Goal: Information Seeking & Learning: Find specific page/section

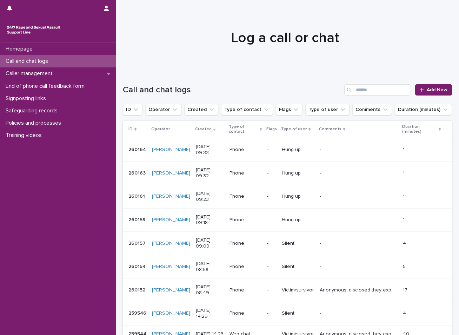
click at [140, 25] on div at bounding box center [285, 35] width 338 height 70
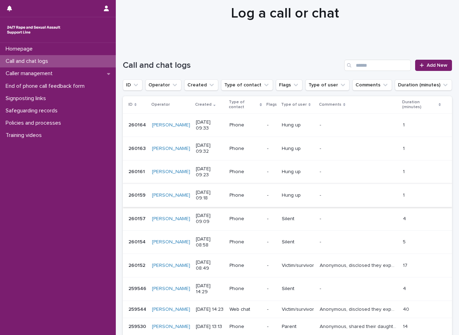
scroll to position [35, 0]
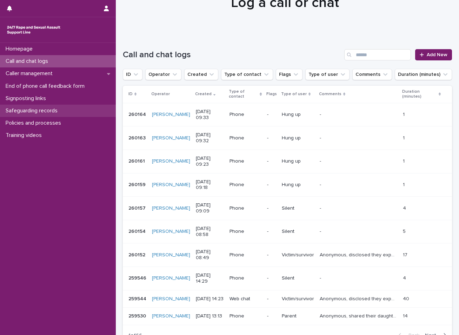
click at [54, 112] on p "Safeguarding records" at bounding box center [33, 110] width 60 height 7
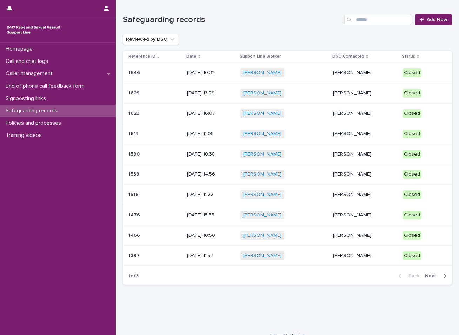
click at [425, 275] on span "Next" at bounding box center [432, 275] width 15 height 5
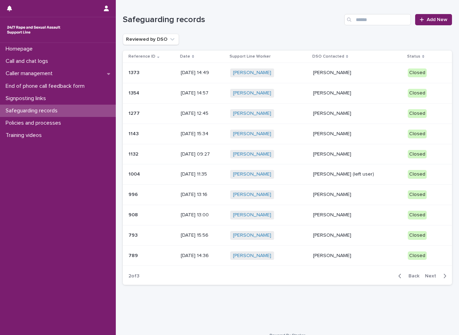
click at [356, 136] on p "Sarah Hopwood" at bounding box center [357, 134] width 89 height 6
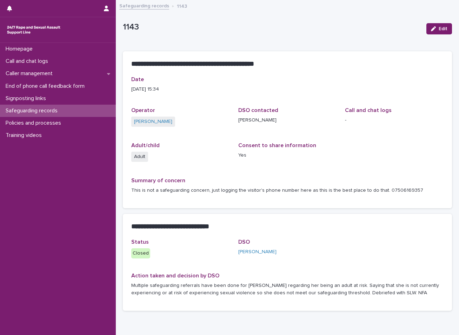
click at [147, 4] on link "Safeguarding records" at bounding box center [144, 5] width 50 height 8
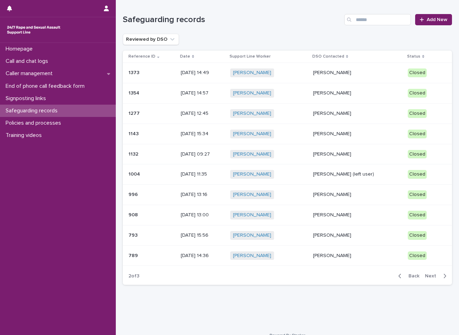
click at [336, 259] on div "Anna Reilly" at bounding box center [357, 256] width 89 height 12
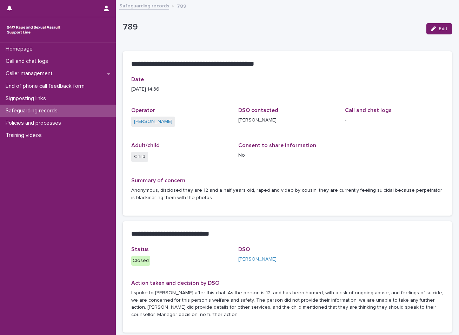
click at [142, 6] on link "Safeguarding records" at bounding box center [144, 5] width 50 height 8
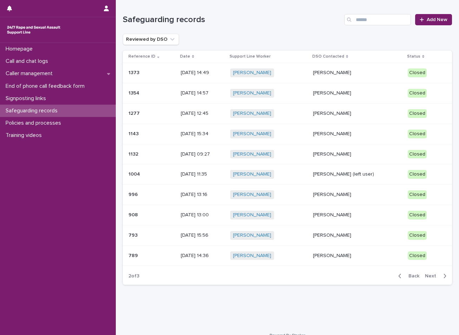
click at [342, 214] on p "Emma Fairhurst" at bounding box center [357, 215] width 89 height 6
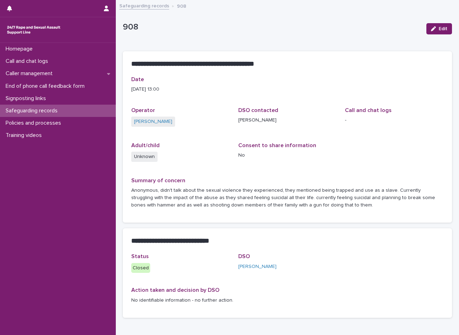
click at [133, 4] on link "Safeguarding records" at bounding box center [144, 5] width 50 height 8
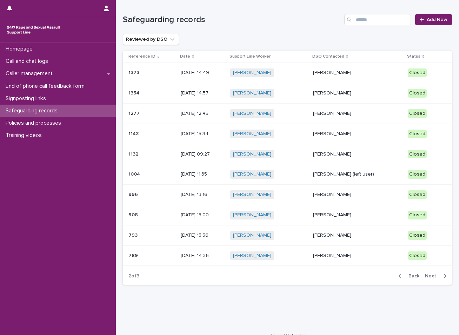
click at [425, 276] on span "Next" at bounding box center [432, 275] width 15 height 5
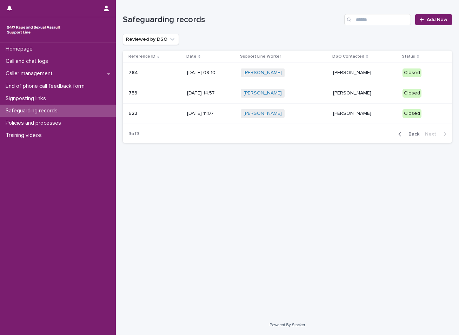
click at [333, 111] on p "Anna Reilly" at bounding box center [365, 114] width 64 height 6
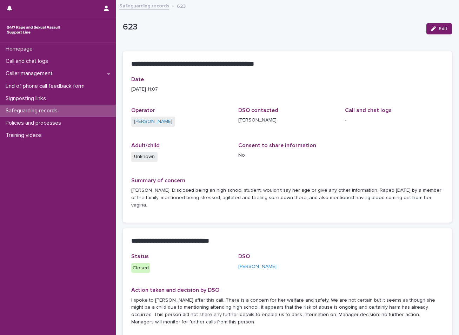
click at [144, 7] on link "Safeguarding records" at bounding box center [144, 5] width 50 height 8
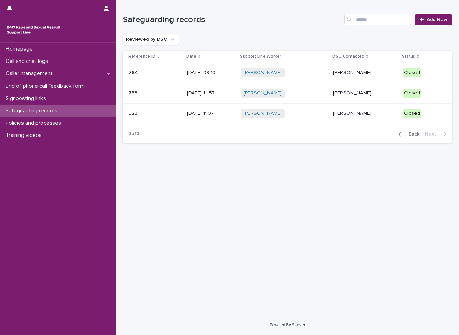
click at [338, 90] on p "Sarah Martland-Darby" at bounding box center [365, 93] width 64 height 6
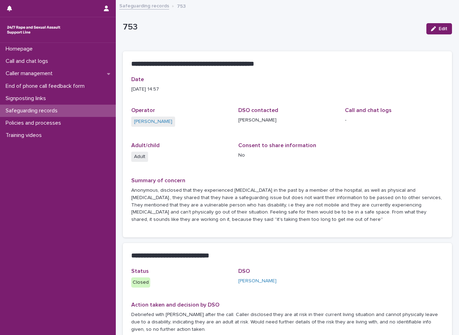
click at [142, 6] on link "Safeguarding records" at bounding box center [144, 5] width 50 height 8
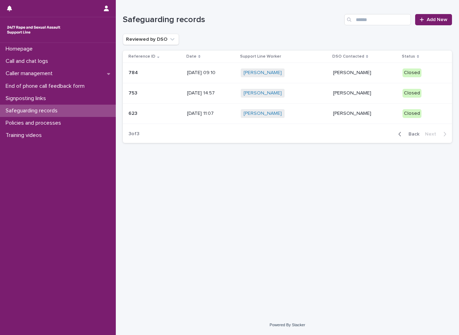
click at [361, 73] on p "Anna Reilly" at bounding box center [365, 73] width 64 height 6
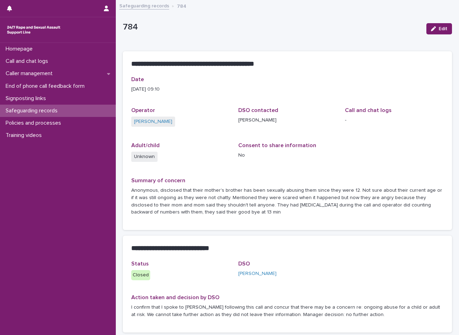
click at [155, 2] on link "Safeguarding records" at bounding box center [144, 5] width 50 height 8
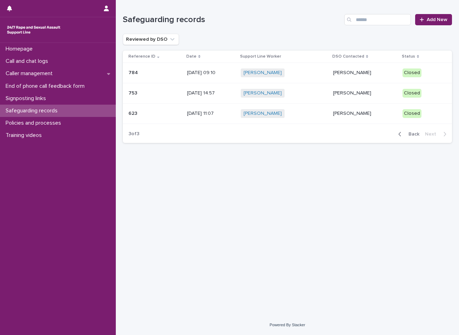
click at [402, 134] on icon "button" at bounding box center [399, 134] width 3 height 6
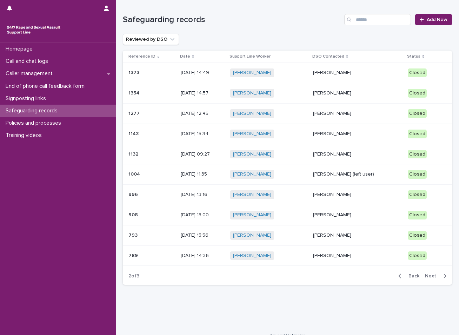
click at [340, 254] on p "Anna Reilly" at bounding box center [357, 256] width 89 height 6
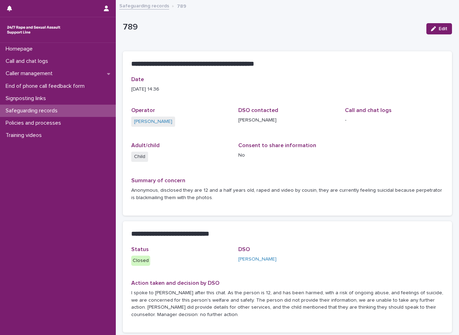
click at [153, 8] on link "Safeguarding records" at bounding box center [144, 5] width 50 height 8
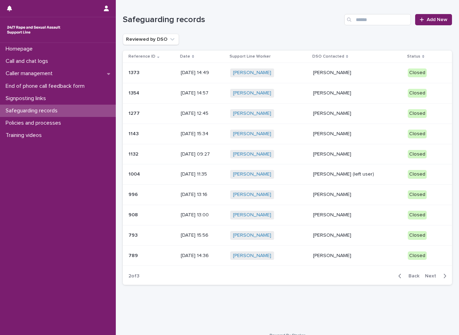
click at [332, 236] on p "Anna Reilly" at bounding box center [357, 235] width 89 height 6
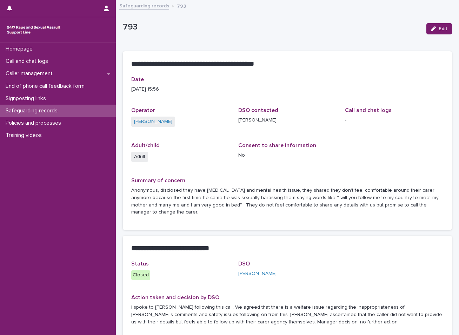
click at [153, 4] on link "Safeguarding records" at bounding box center [144, 5] width 50 height 8
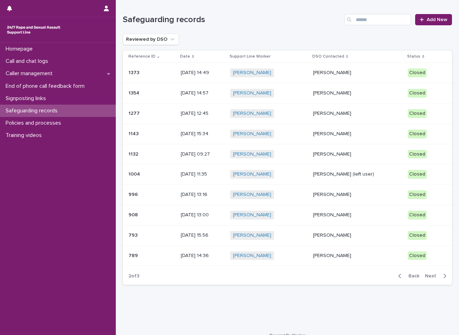
click at [336, 233] on p "Anna Reilly" at bounding box center [357, 235] width 89 height 6
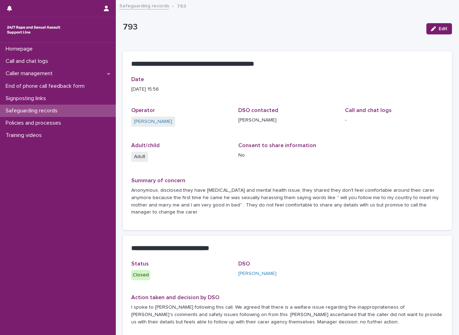
click at [155, 4] on link "Safeguarding records" at bounding box center [144, 5] width 50 height 8
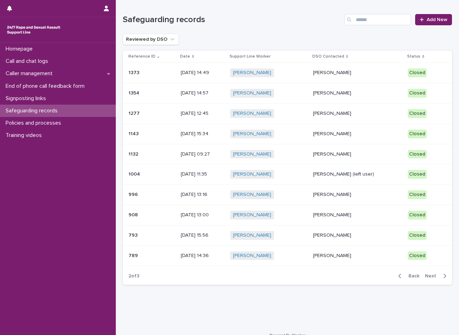
click at [350, 212] on p "Emma Fairhurst" at bounding box center [357, 215] width 89 height 6
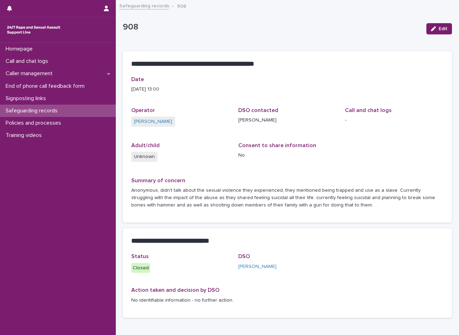
click at [138, 7] on link "Safeguarding records" at bounding box center [144, 5] width 50 height 8
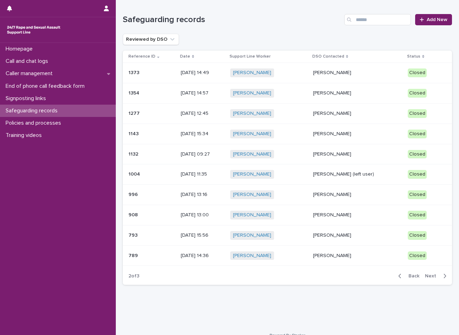
click at [338, 176] on p "Nazia Fazal (left user)" at bounding box center [357, 174] width 89 height 6
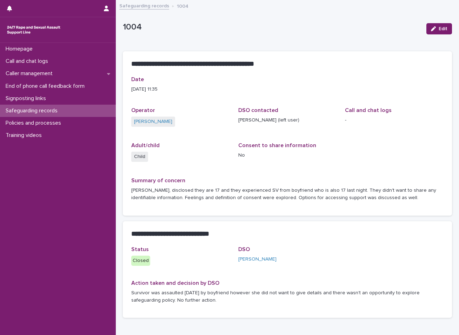
click at [139, 7] on link "Safeguarding records" at bounding box center [144, 5] width 50 height 8
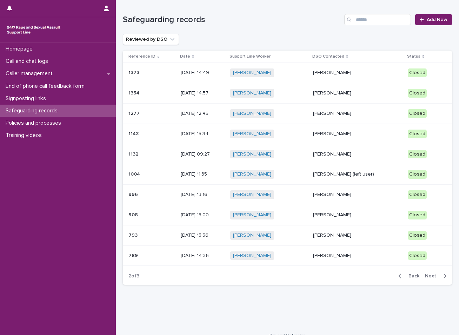
click at [326, 153] on p "Anna Reilly" at bounding box center [357, 154] width 89 height 6
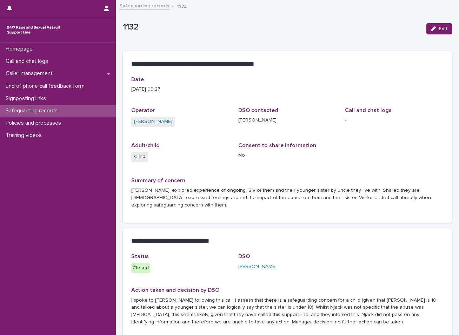
click at [141, 5] on link "Safeguarding records" at bounding box center [144, 5] width 50 height 8
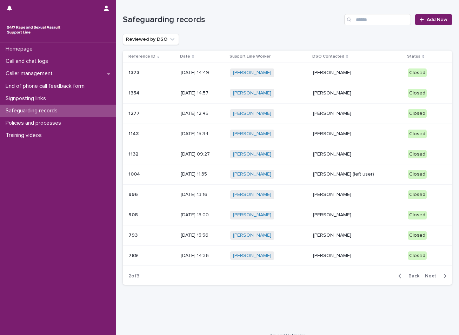
click at [331, 133] on p "Sarah Hopwood" at bounding box center [357, 134] width 89 height 6
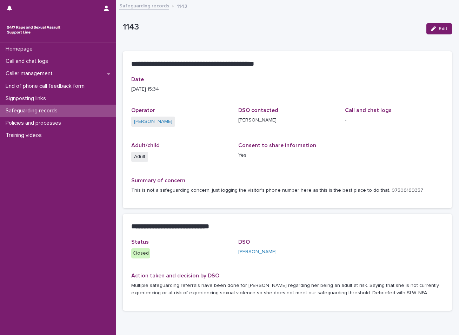
click at [140, 3] on link "Safeguarding records" at bounding box center [144, 5] width 50 height 8
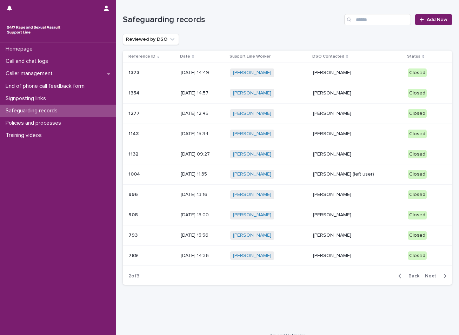
click at [347, 113] on p "Anna Reilly" at bounding box center [357, 114] width 89 height 6
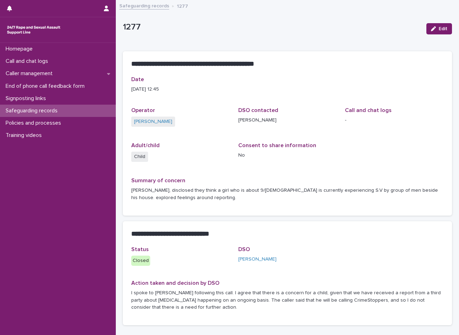
click at [143, 6] on link "Safeguarding records" at bounding box center [144, 5] width 50 height 8
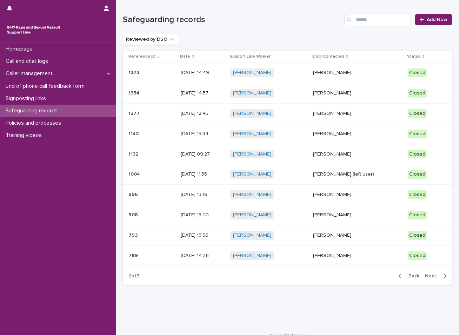
click at [362, 137] on div "Sarah Hopwood" at bounding box center [357, 134] width 89 height 12
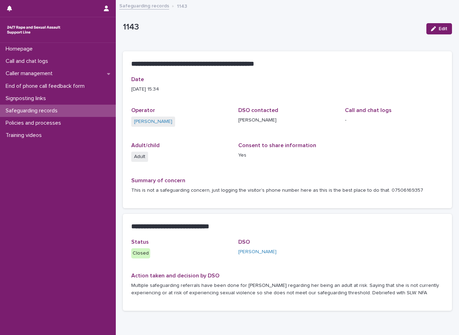
click at [150, 7] on link "Safeguarding records" at bounding box center [144, 5] width 50 height 8
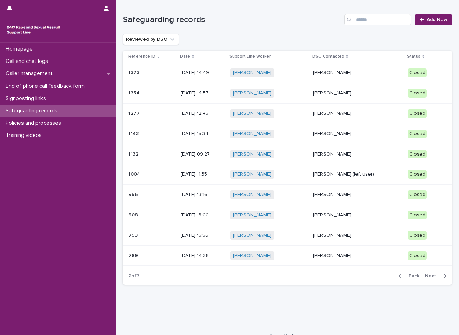
click at [336, 116] on p "Anna Reilly" at bounding box center [357, 114] width 89 height 6
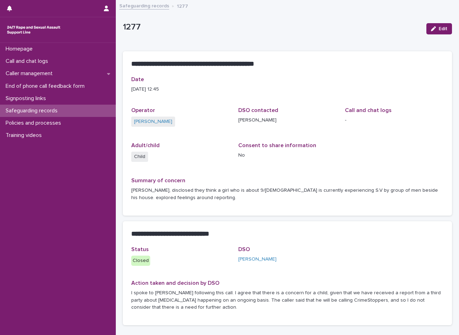
click at [133, 9] on link "Safeguarding records" at bounding box center [144, 5] width 50 height 8
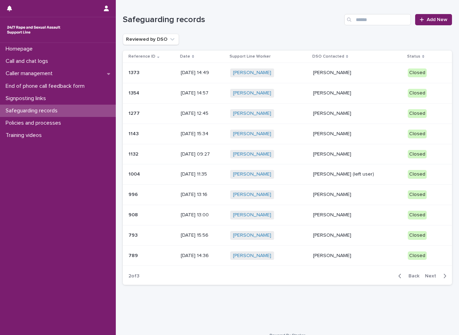
click at [330, 113] on p "Anna Reilly" at bounding box center [357, 114] width 89 height 6
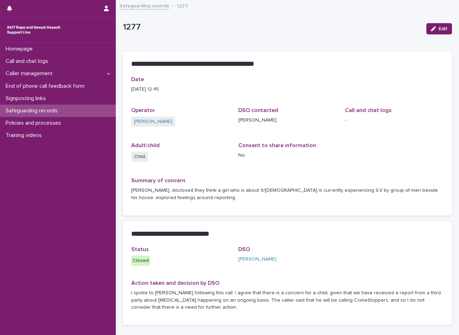
click at [151, 6] on link "Safeguarding records" at bounding box center [144, 5] width 50 height 8
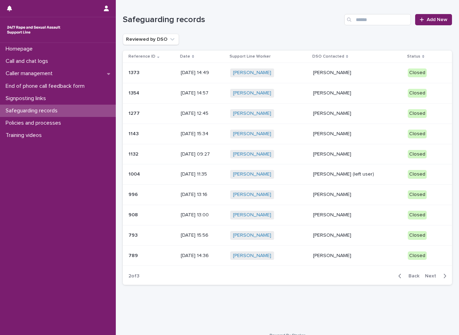
click at [351, 90] on div "Gerry Simpson" at bounding box center [357, 92] width 89 height 7
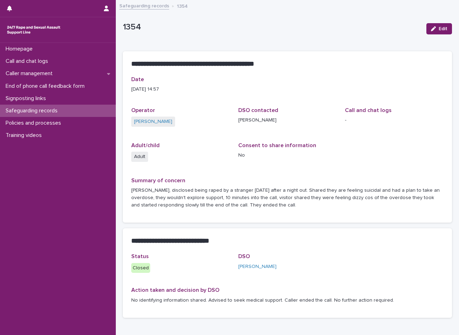
click at [153, 9] on link "Safeguarding records" at bounding box center [144, 5] width 50 height 8
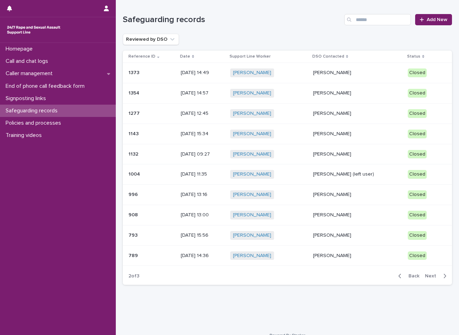
click at [349, 76] on p "Joanna Eccles" at bounding box center [357, 73] width 89 height 6
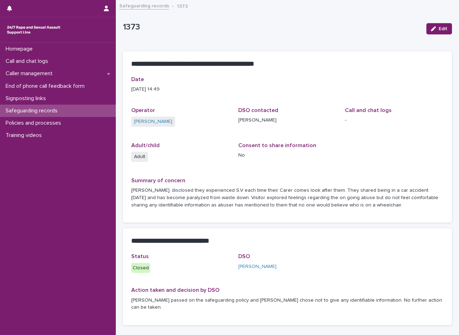
click at [155, 8] on link "Safeguarding records" at bounding box center [144, 5] width 50 height 8
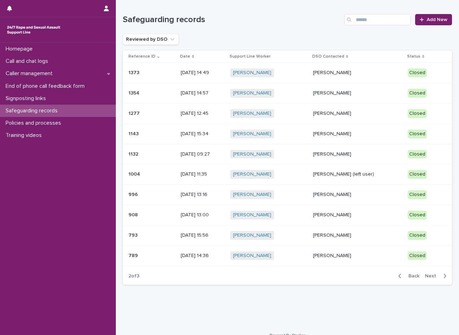
click at [398, 276] on icon "button" at bounding box center [399, 276] width 3 height 6
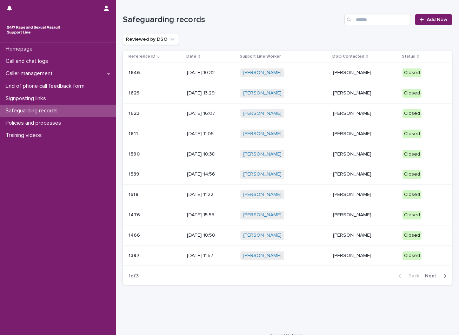
click at [356, 257] on p "Sarah Martland-Darby" at bounding box center [365, 256] width 64 height 6
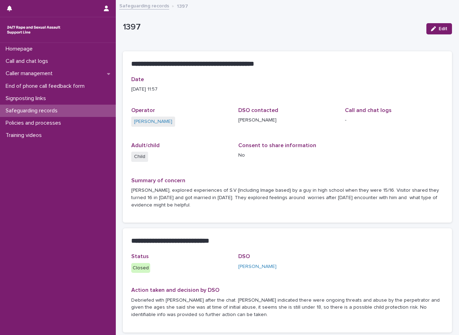
click at [145, 6] on link "Safeguarding records" at bounding box center [144, 5] width 50 height 8
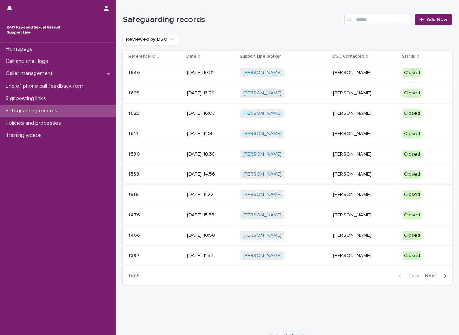
click at [333, 234] on p "Tara Nadi" at bounding box center [365, 235] width 64 height 6
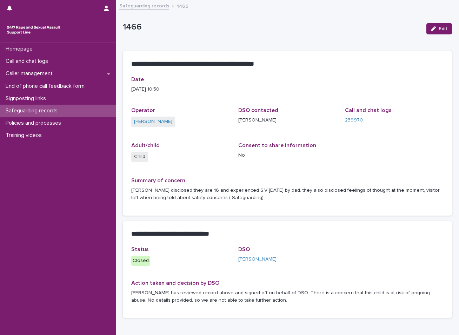
click at [151, 6] on link "Safeguarding records" at bounding box center [144, 5] width 50 height 8
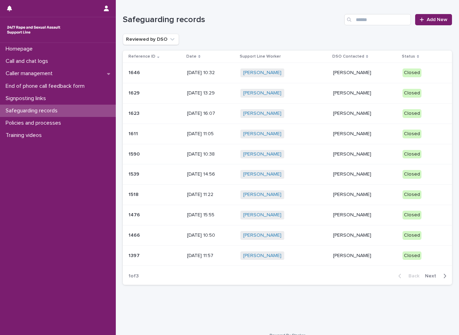
click at [333, 217] on p "Joanna Eccles" at bounding box center [365, 215] width 64 height 6
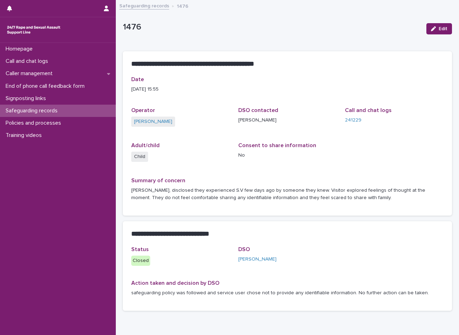
click at [145, 7] on link "Safeguarding records" at bounding box center [144, 5] width 50 height 8
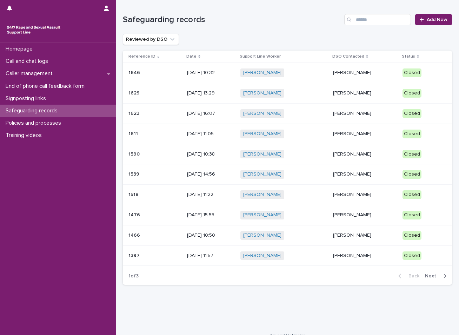
click at [335, 192] on p "Emma Fairhurst" at bounding box center [365, 195] width 64 height 6
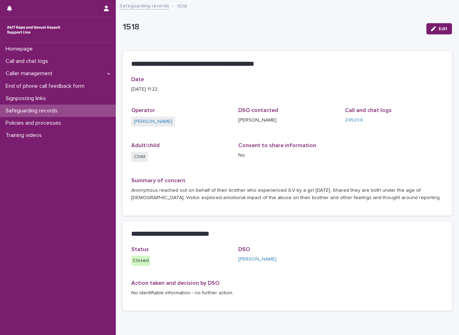
click at [145, 7] on link "Safeguarding records" at bounding box center [144, 5] width 50 height 8
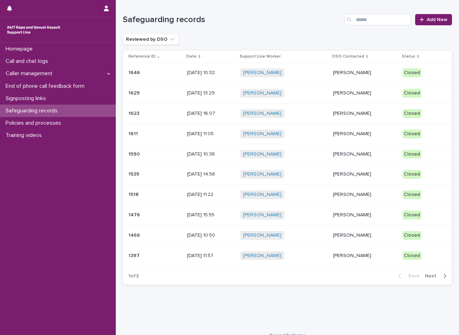
click at [343, 154] on p "Hannah Mackenzie" at bounding box center [365, 154] width 64 height 6
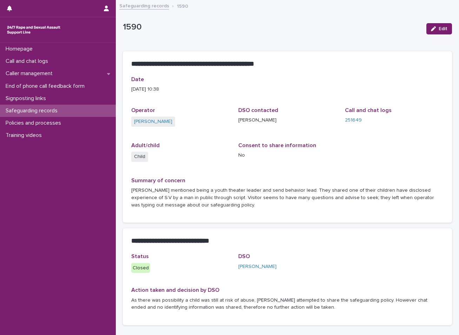
click at [138, 5] on link "Safeguarding records" at bounding box center [144, 5] width 50 height 8
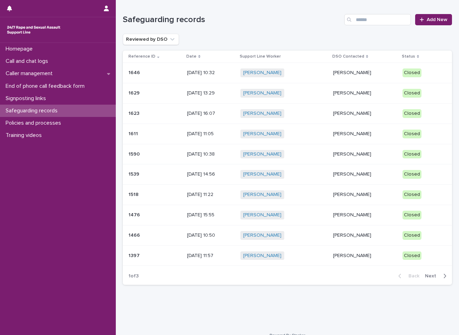
click at [333, 74] on p "Sarah Martland-Darby" at bounding box center [365, 73] width 64 height 6
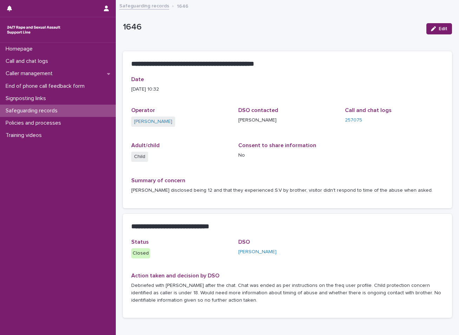
click at [144, 6] on link "Safeguarding records" at bounding box center [144, 5] width 50 height 8
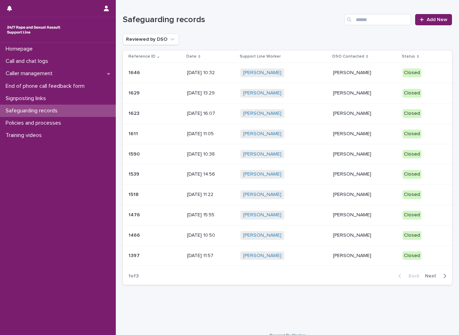
click at [334, 114] on p "Sarah Hopwood" at bounding box center [365, 114] width 64 height 6
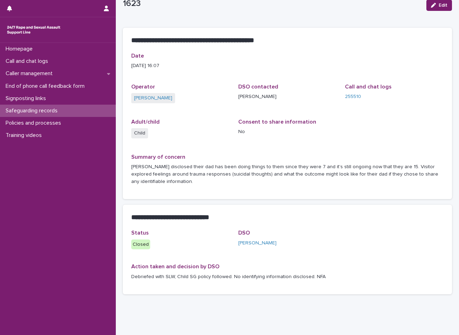
scroll to position [35, 0]
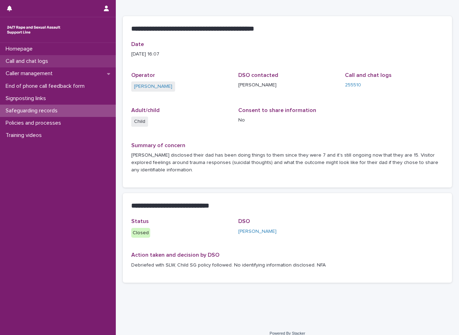
click at [56, 59] on div "Call and chat logs" at bounding box center [58, 61] width 116 height 12
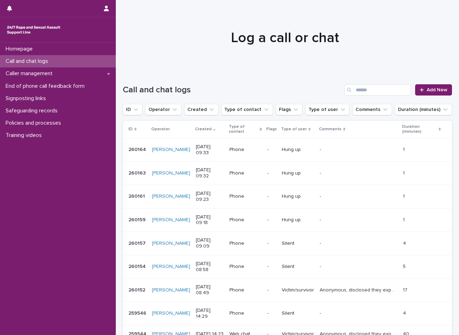
click at [56, 59] on div "Call and chat logs" at bounding box center [58, 61] width 116 height 12
click at [50, 98] on p "Signposting links" at bounding box center [27, 98] width 49 height 7
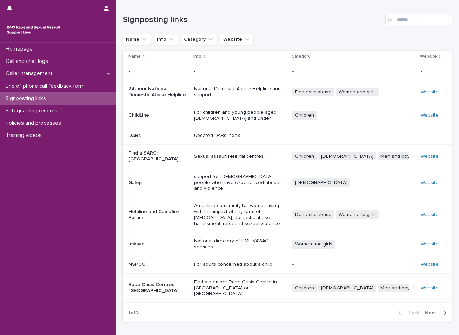
click at [227, 261] on p "For adults concerned about a child." at bounding box center [240, 264] width 93 height 6
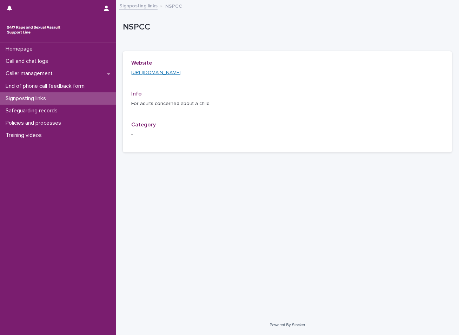
click at [165, 72] on link "https://www.nspcc.org.uk/" at bounding box center [155, 72] width 49 height 5
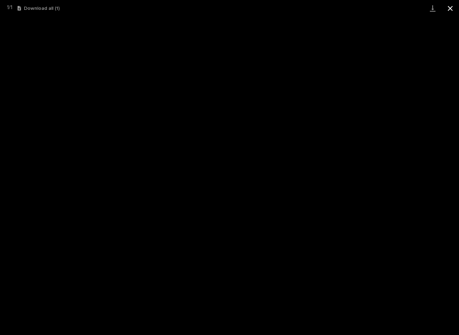
click at [449, 9] on button "Close gallery" at bounding box center [451, 8] width 18 height 16
